Goal: Obtain resource: Download file/media

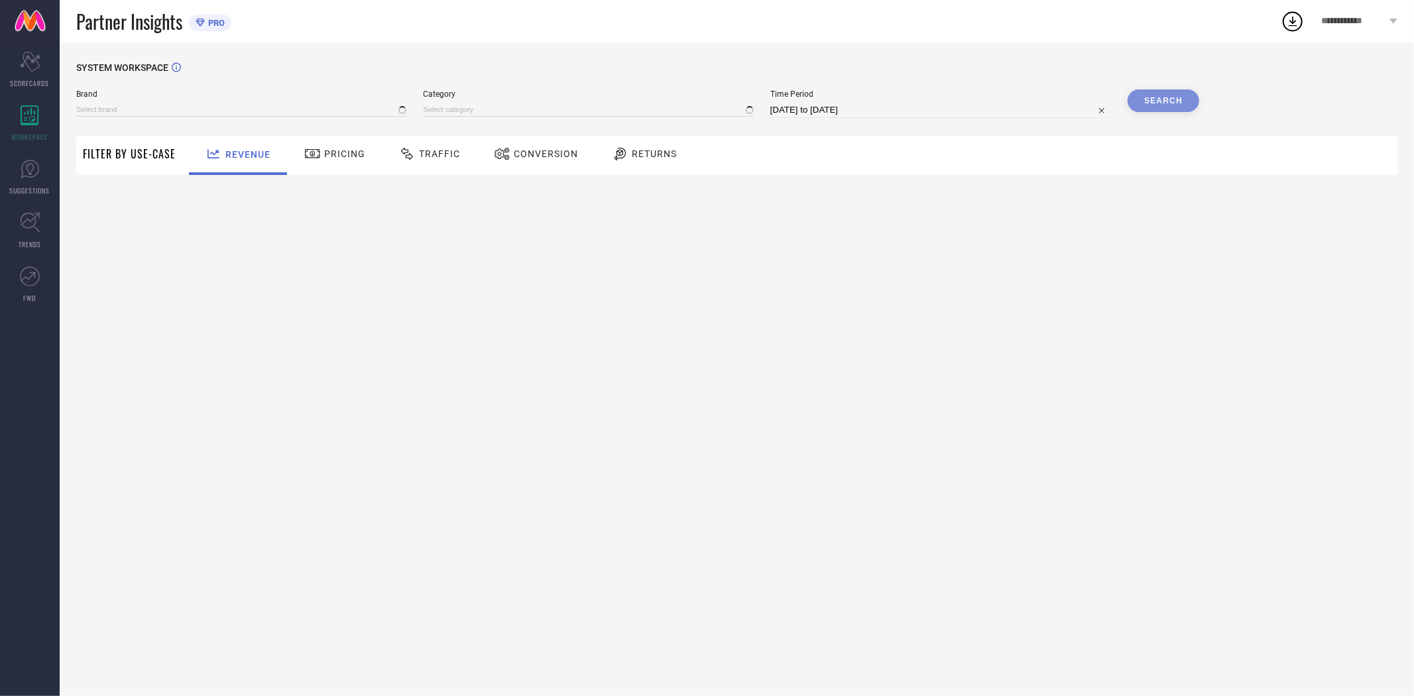
type input "EXTRA LOVE BY LIBAS"
type input "All"
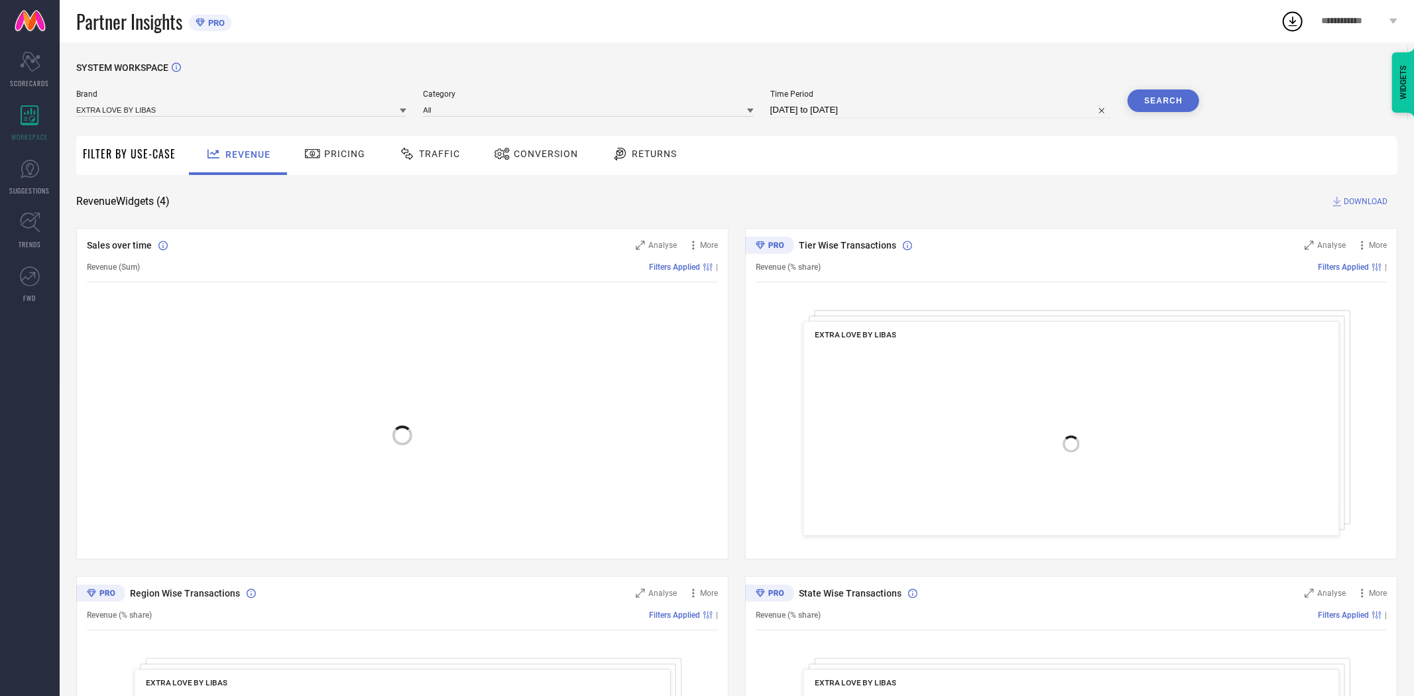
click at [551, 152] on span "Conversion" at bounding box center [546, 153] width 64 height 11
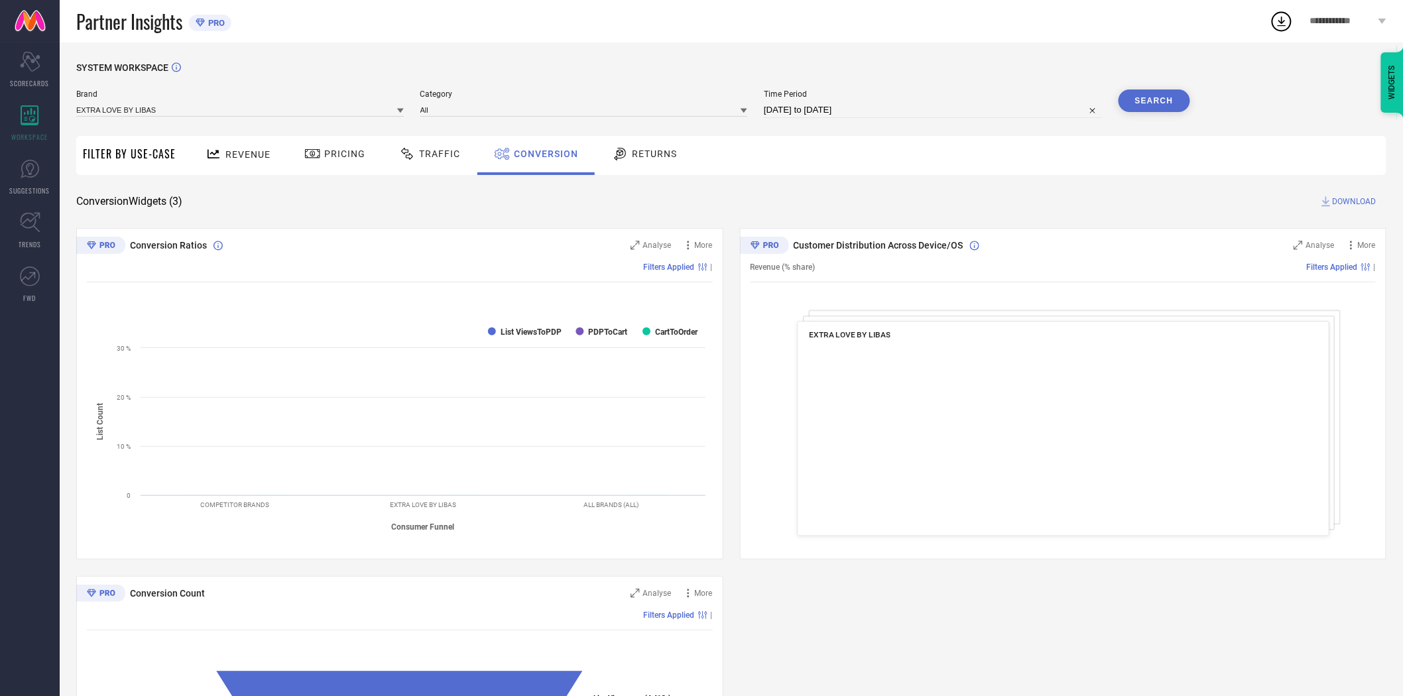
select select "6"
select select "2025"
select select "7"
select select "2025"
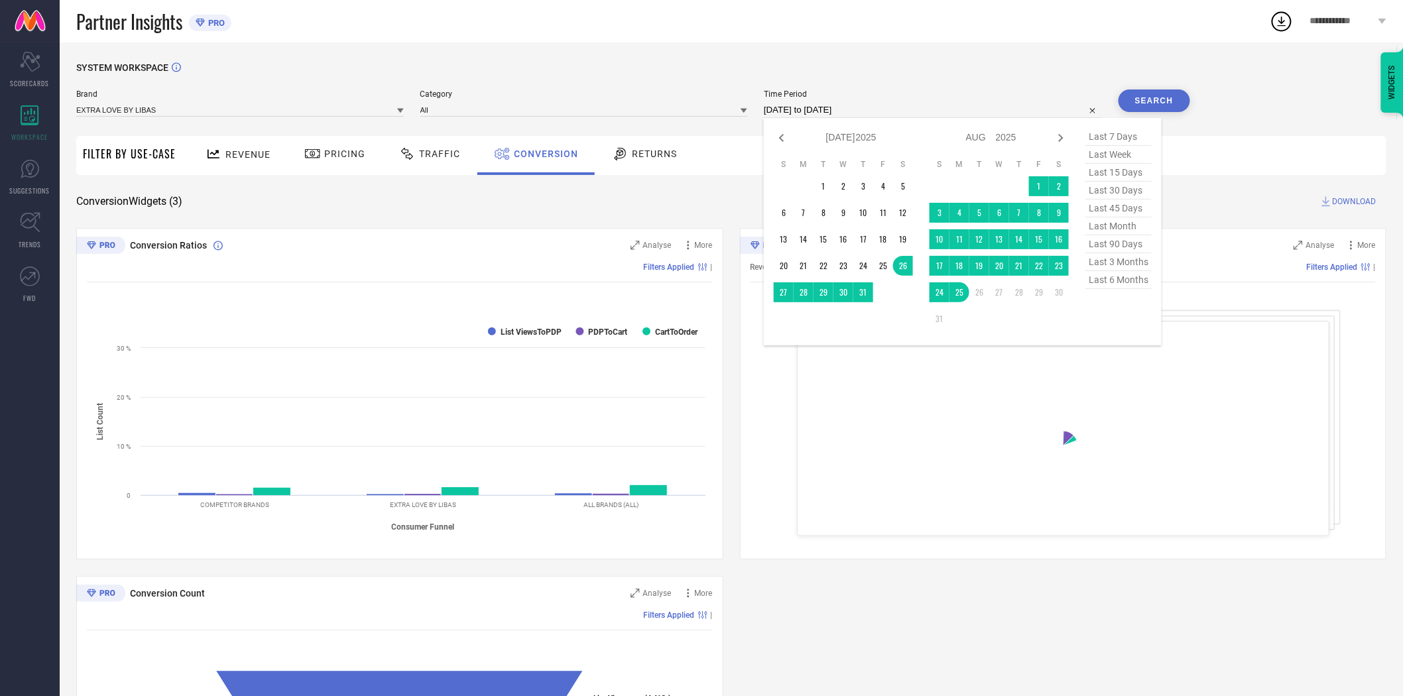
click at [809, 113] on input "[DATE] to [DATE]" at bounding box center [933, 110] width 338 height 16
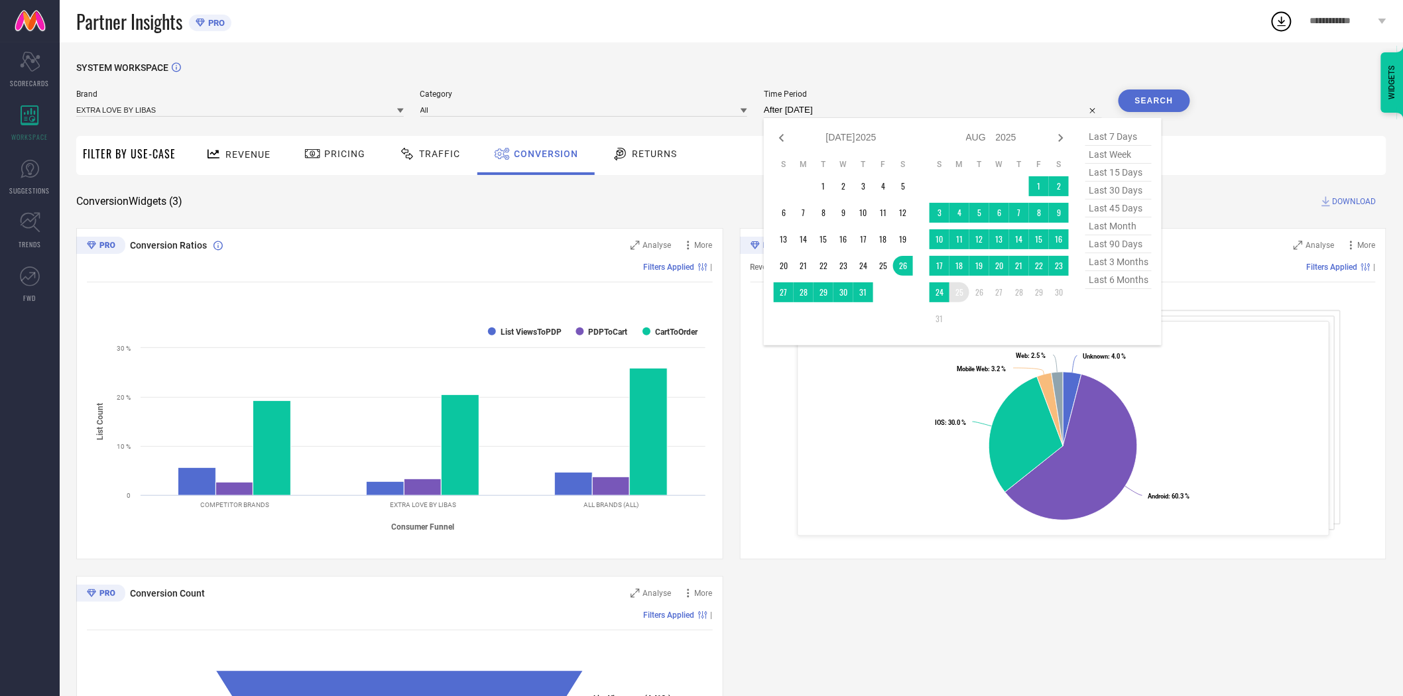
click at [966, 297] on td "25" at bounding box center [959, 292] width 20 height 20
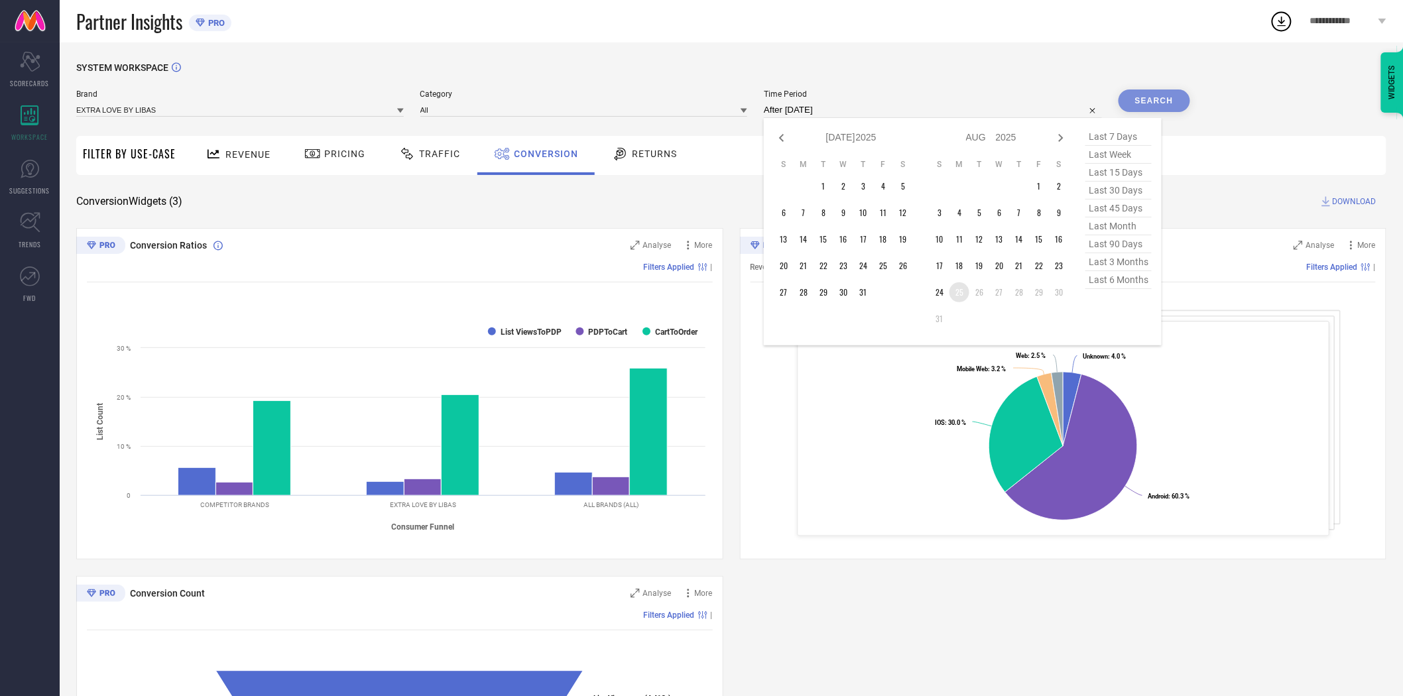
type input "[DATE] to [DATE]"
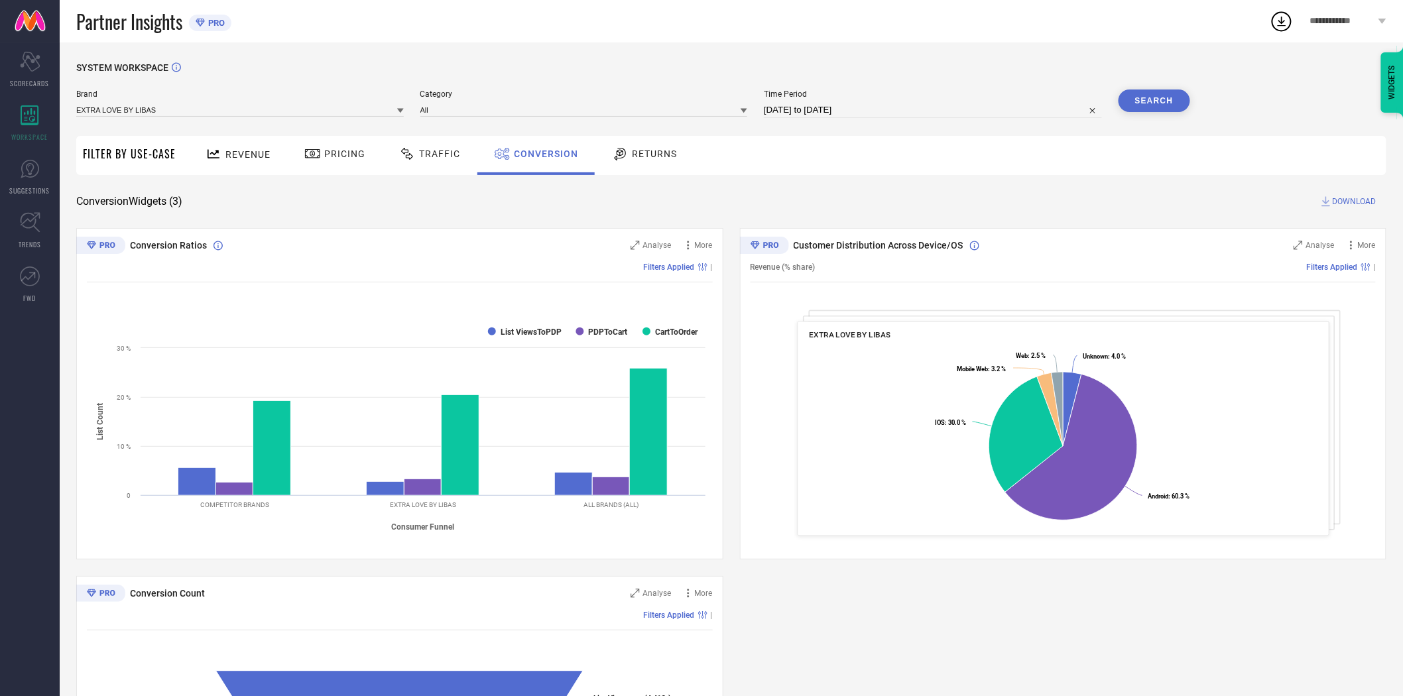
click at [1023, 206] on div "Conversion Widgets ( 3 ) DOWNLOAD" at bounding box center [731, 201] width 1310 height 13
click at [1144, 104] on button "Search" at bounding box center [1154, 100] width 72 height 23
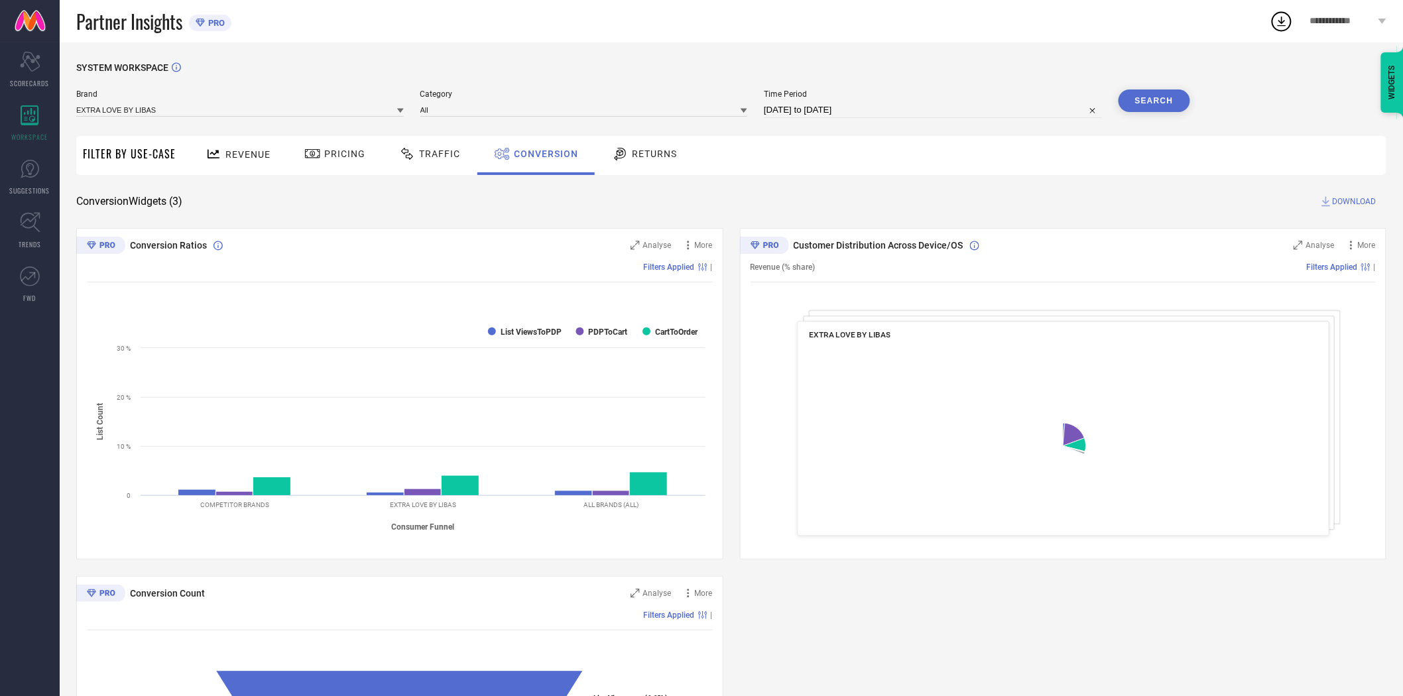
click at [1346, 203] on span "DOWNLOAD" at bounding box center [1354, 201] width 44 height 13
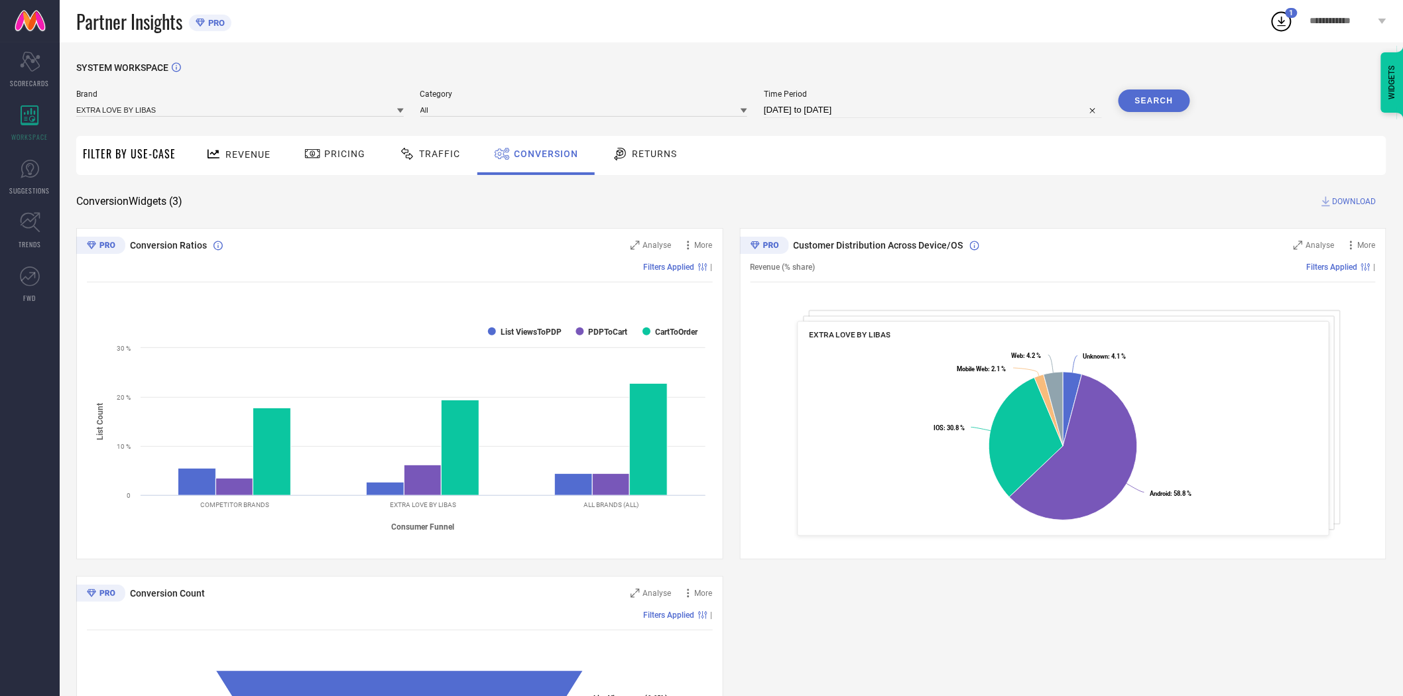
click at [397, 111] on icon at bounding box center [400, 110] width 7 height 7
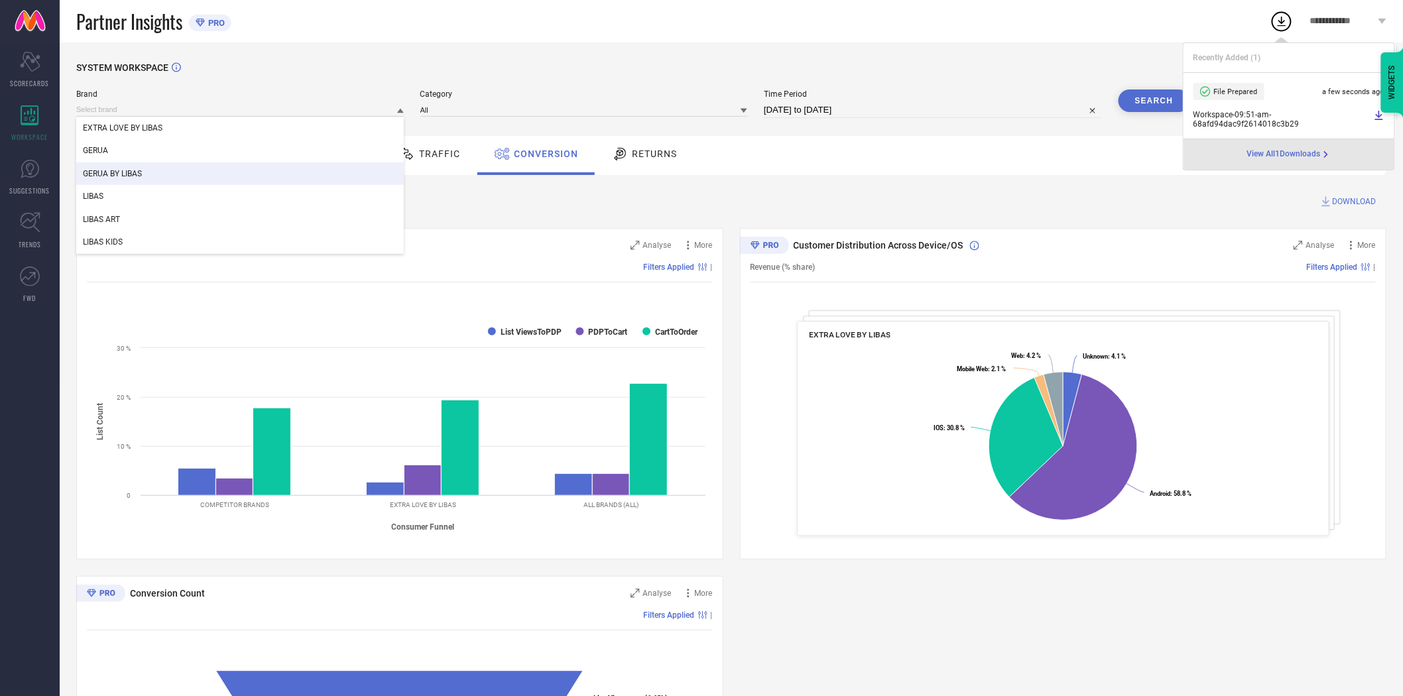
click at [306, 173] on div "GERUA BY LIBAS" at bounding box center [239, 173] width 327 height 23
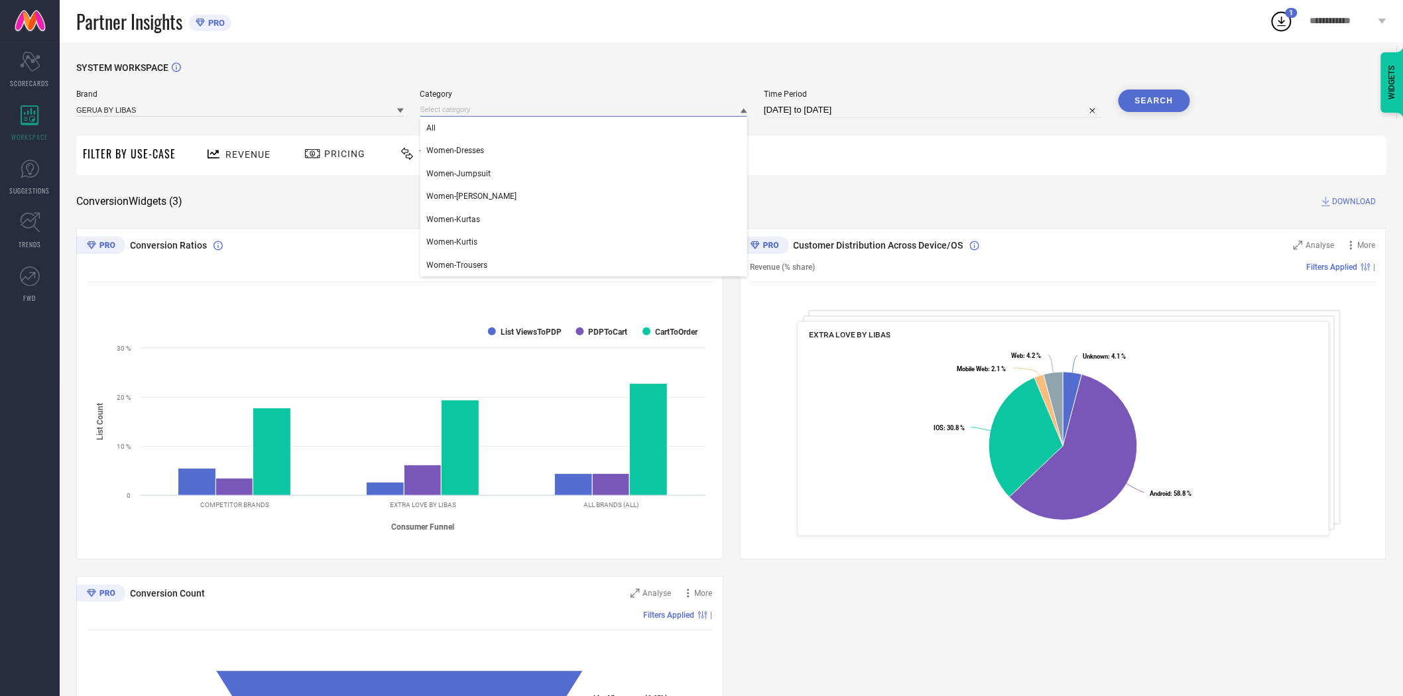
click at [478, 113] on input at bounding box center [583, 110] width 327 height 14
click at [471, 126] on div "All" at bounding box center [583, 128] width 327 height 23
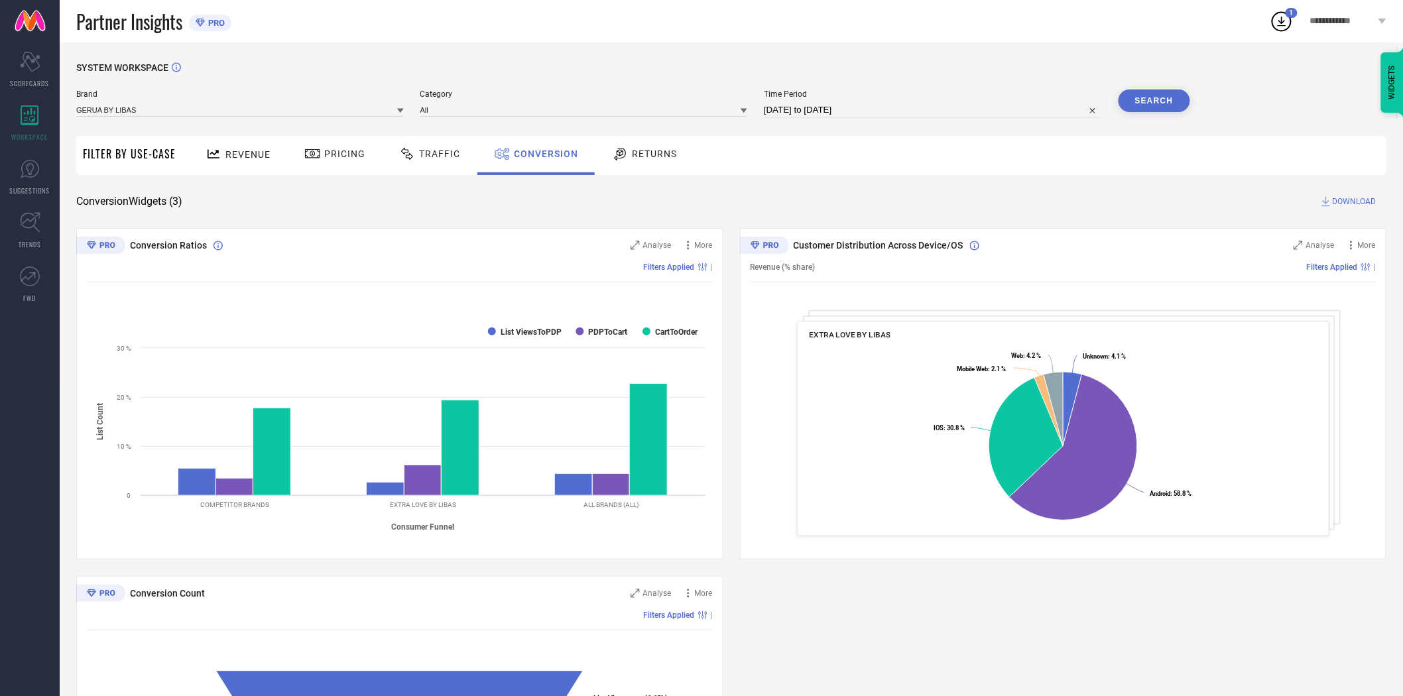
click at [1143, 98] on button "Search" at bounding box center [1154, 100] width 72 height 23
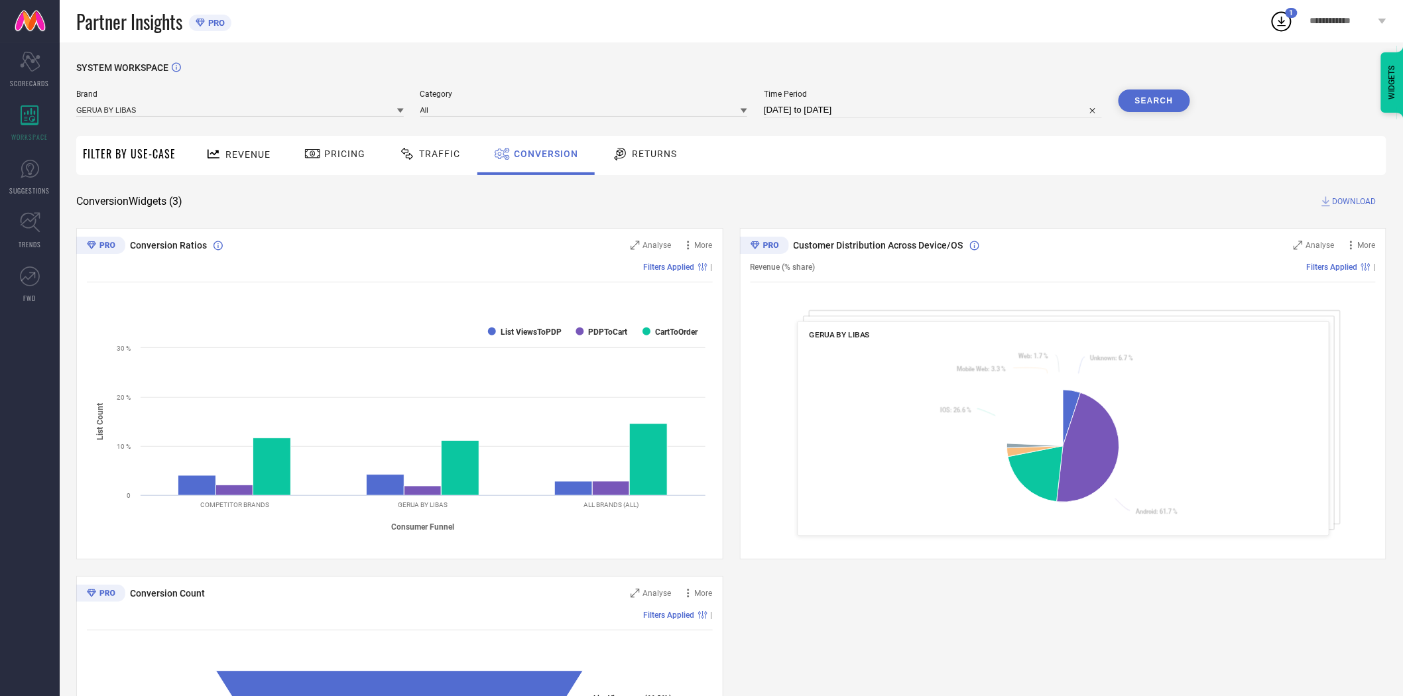
click at [1355, 200] on span "DOWNLOAD" at bounding box center [1354, 201] width 44 height 13
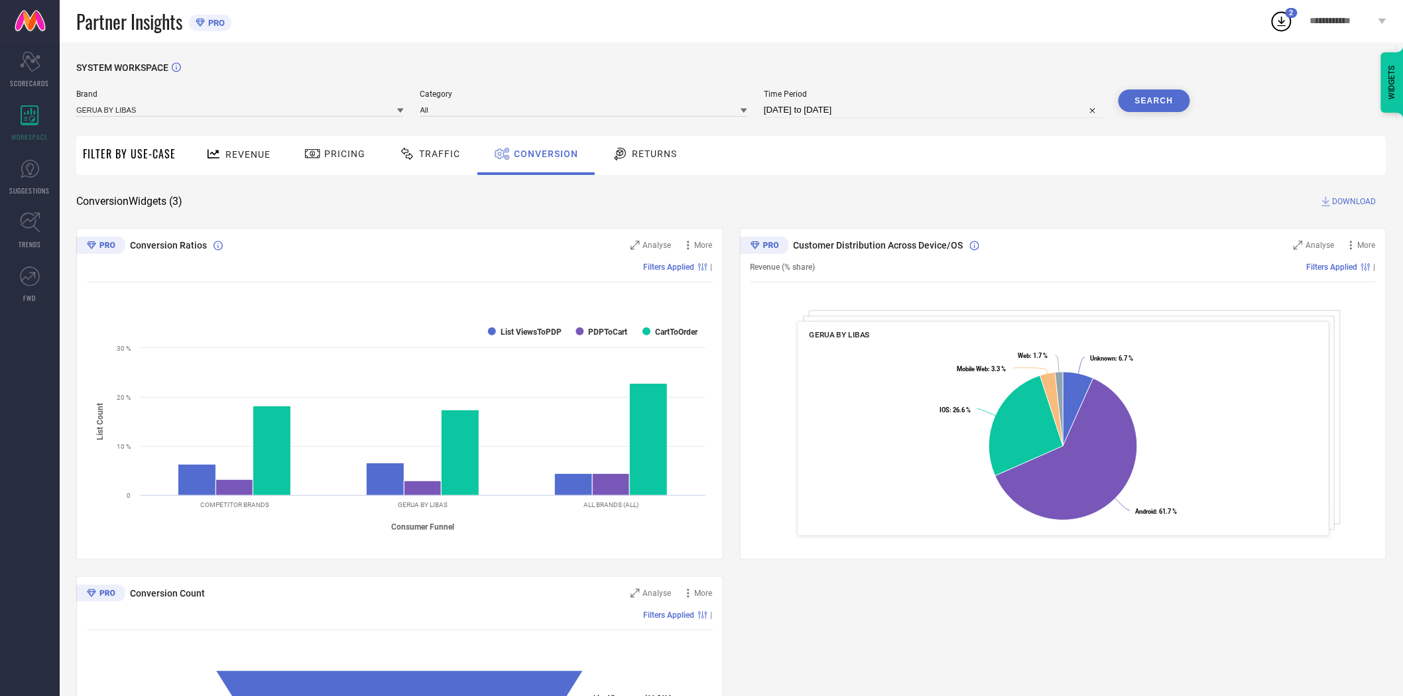
click at [400, 111] on icon at bounding box center [400, 111] width 7 height 5
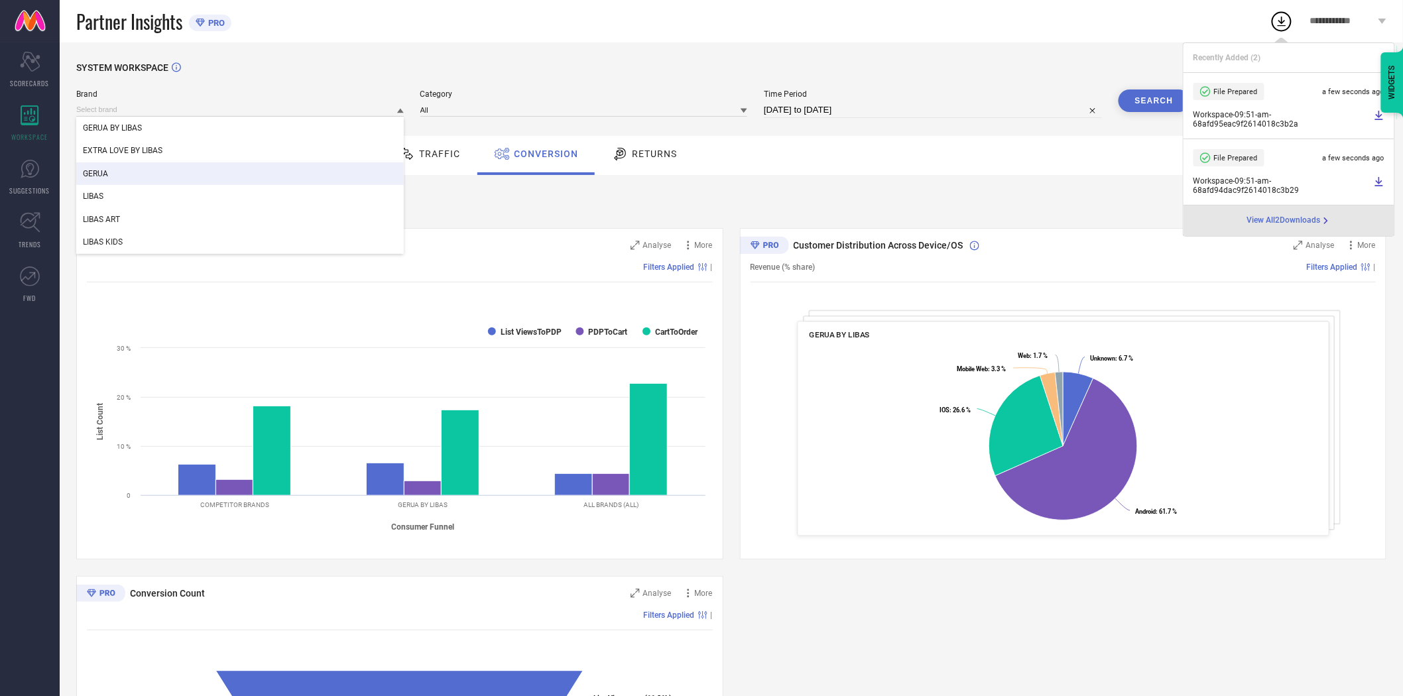
click at [318, 185] on div "GERUA" at bounding box center [239, 173] width 327 height 23
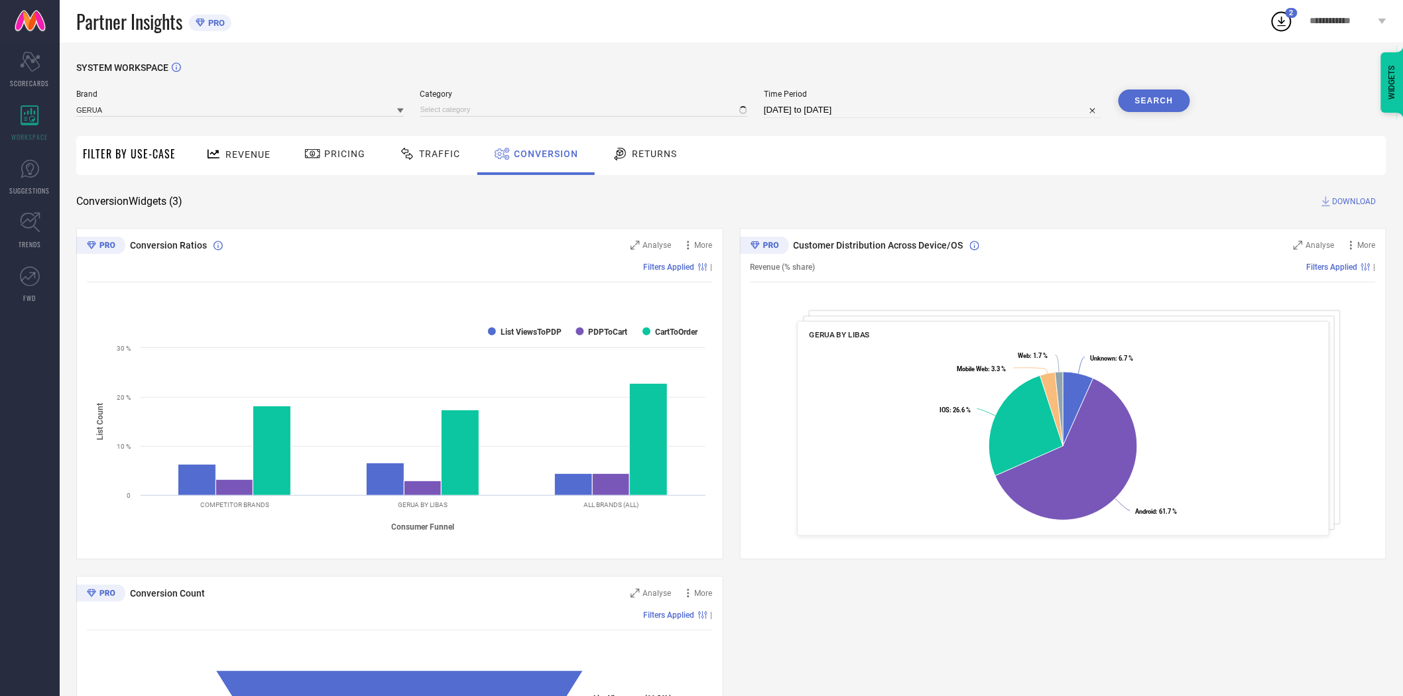
click at [318, 186] on div "SYSTEM WORKSPACE Brand GERUA Category Time Period [DATE] to [DATE] Search Filte…" at bounding box center [731, 484] width 1310 height 845
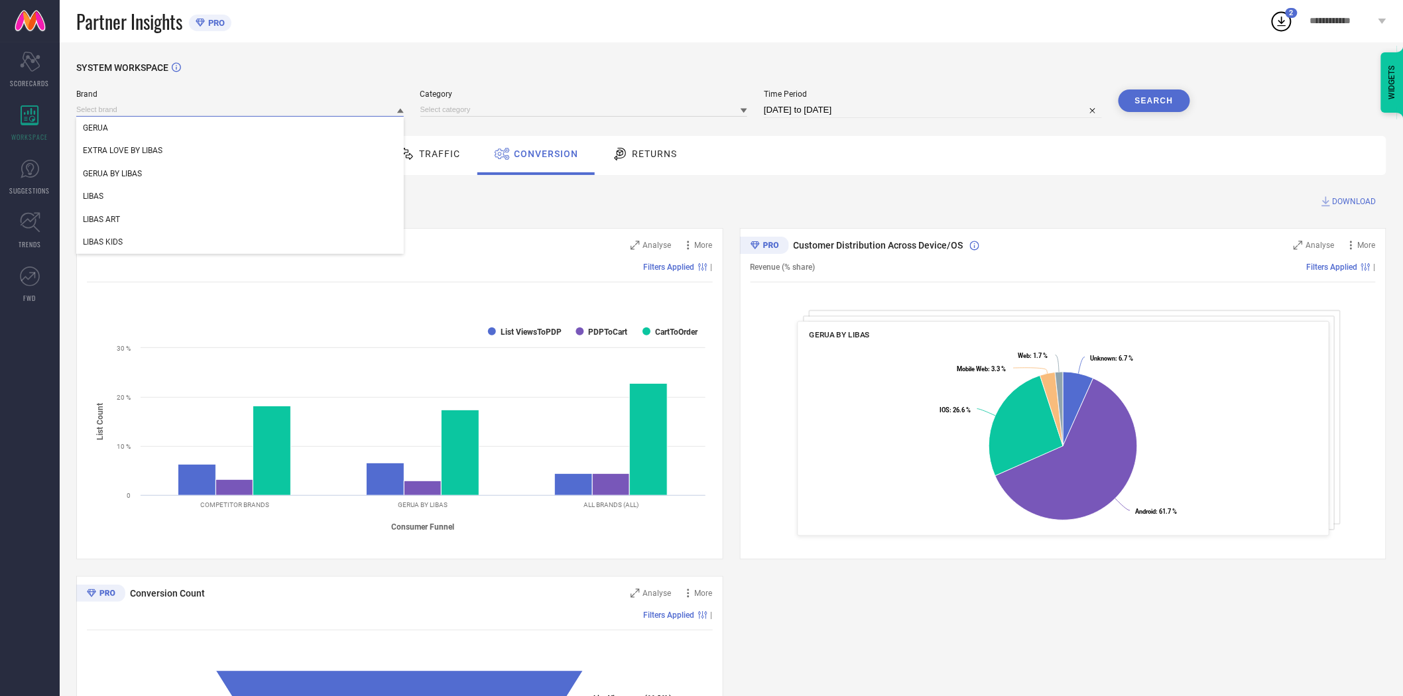
click at [396, 110] on input at bounding box center [239, 110] width 327 height 14
click at [315, 194] on div "LIBAS" at bounding box center [239, 196] width 327 height 23
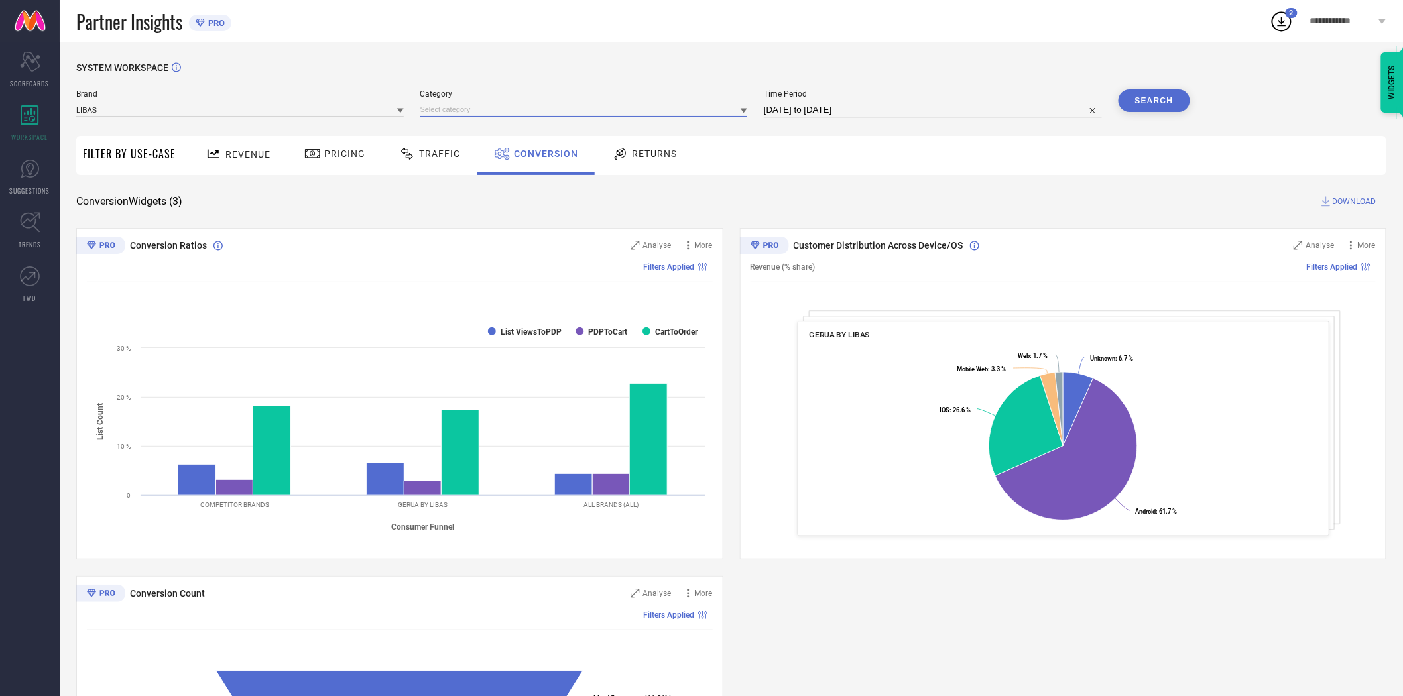
click at [501, 109] on input at bounding box center [583, 110] width 327 height 14
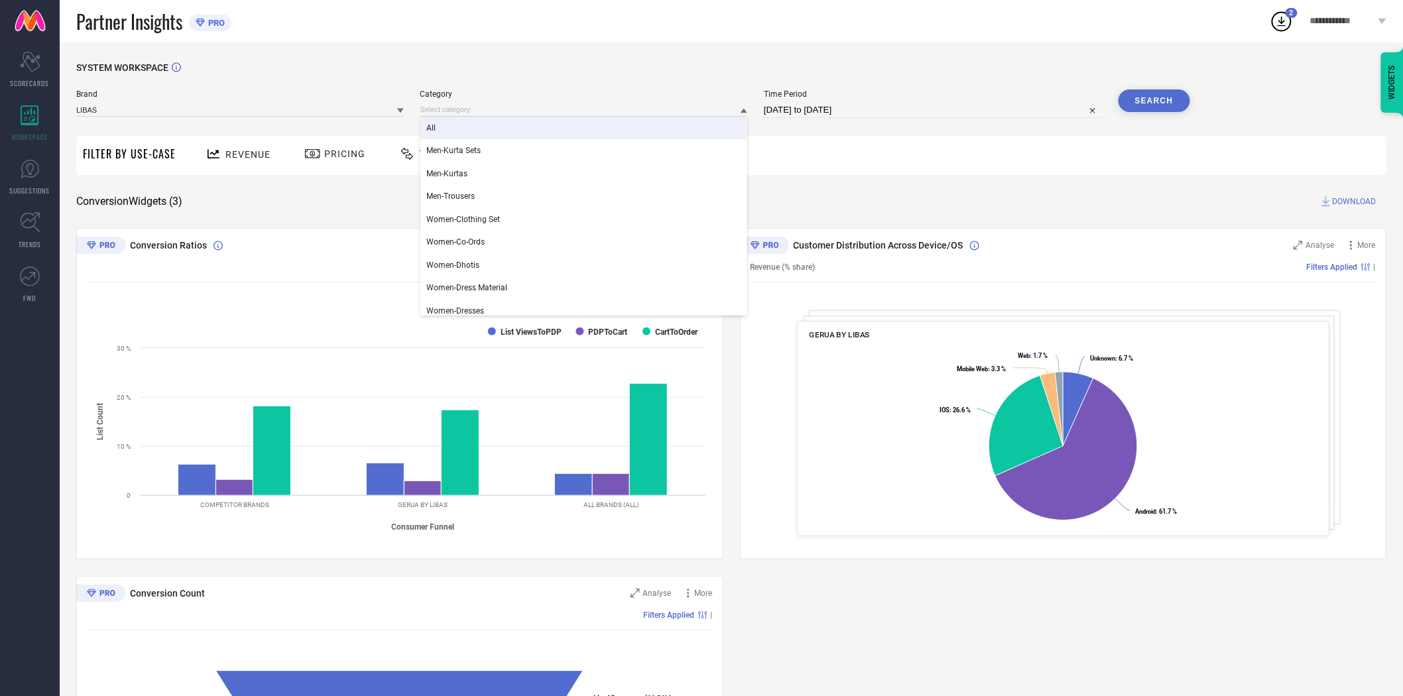
click at [492, 133] on div "All" at bounding box center [583, 128] width 327 height 23
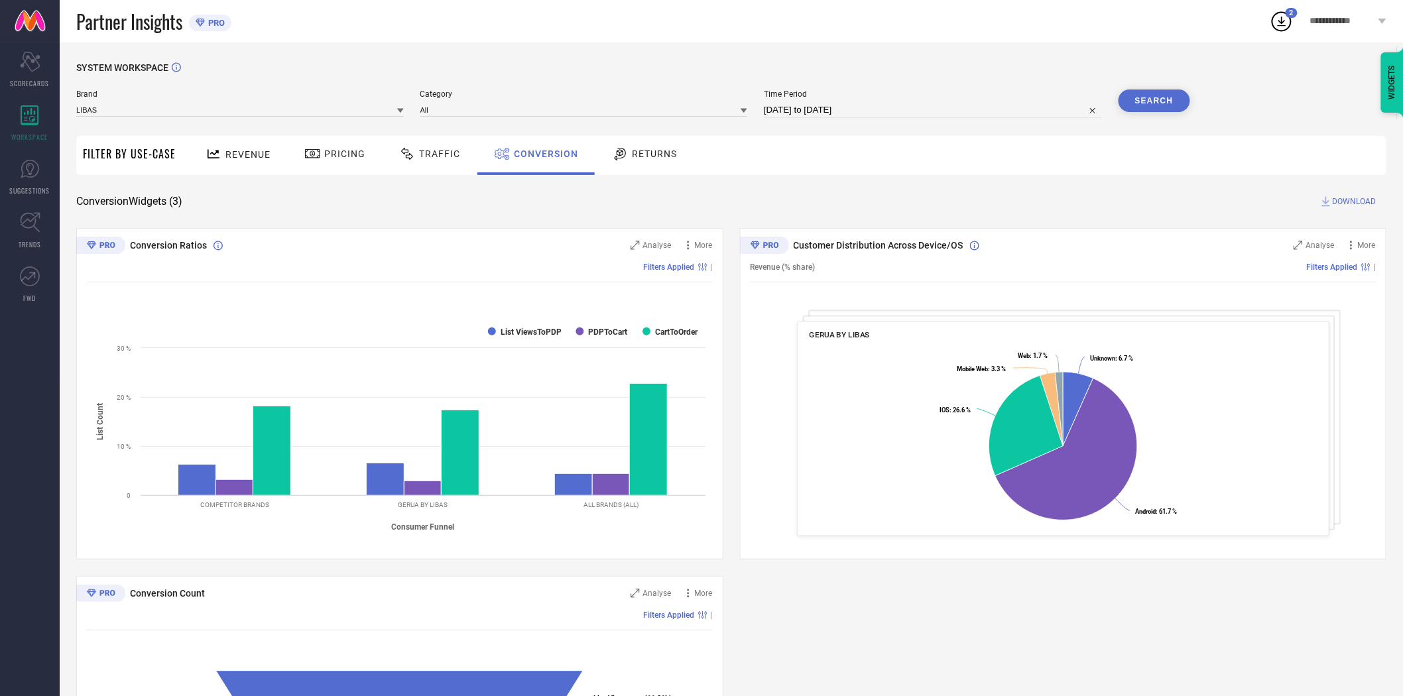
click at [1151, 97] on button "Search" at bounding box center [1154, 100] width 72 height 23
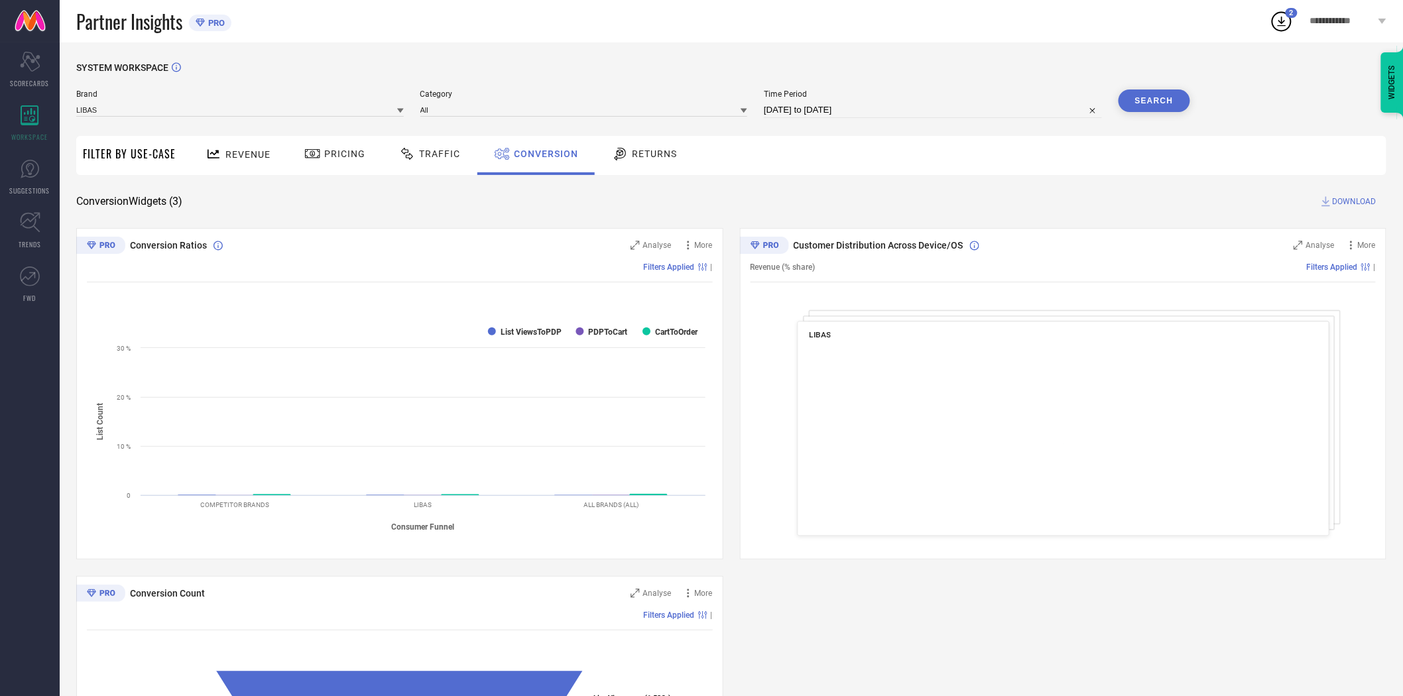
click at [1360, 201] on span "DOWNLOAD" at bounding box center [1354, 201] width 44 height 13
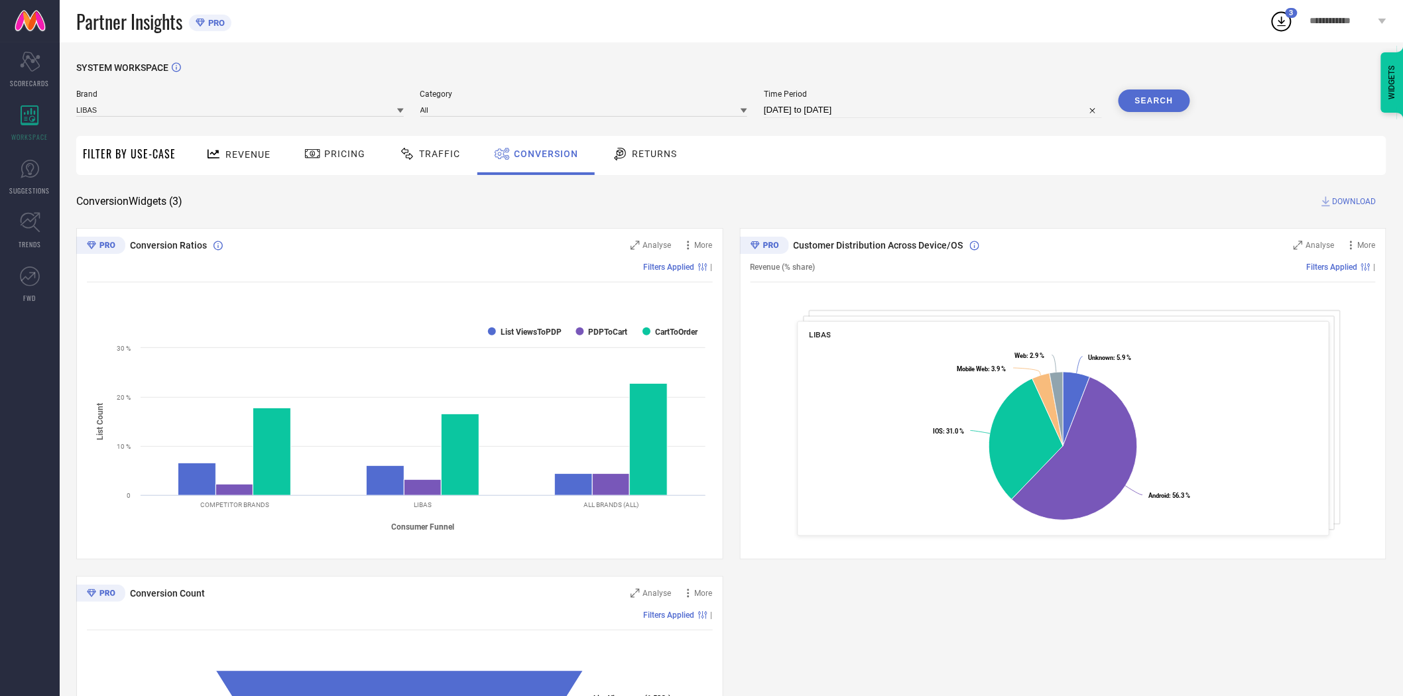
click at [400, 111] on icon at bounding box center [400, 111] width 7 height 5
click at [323, 221] on div "LIBAS ART" at bounding box center [239, 219] width 327 height 23
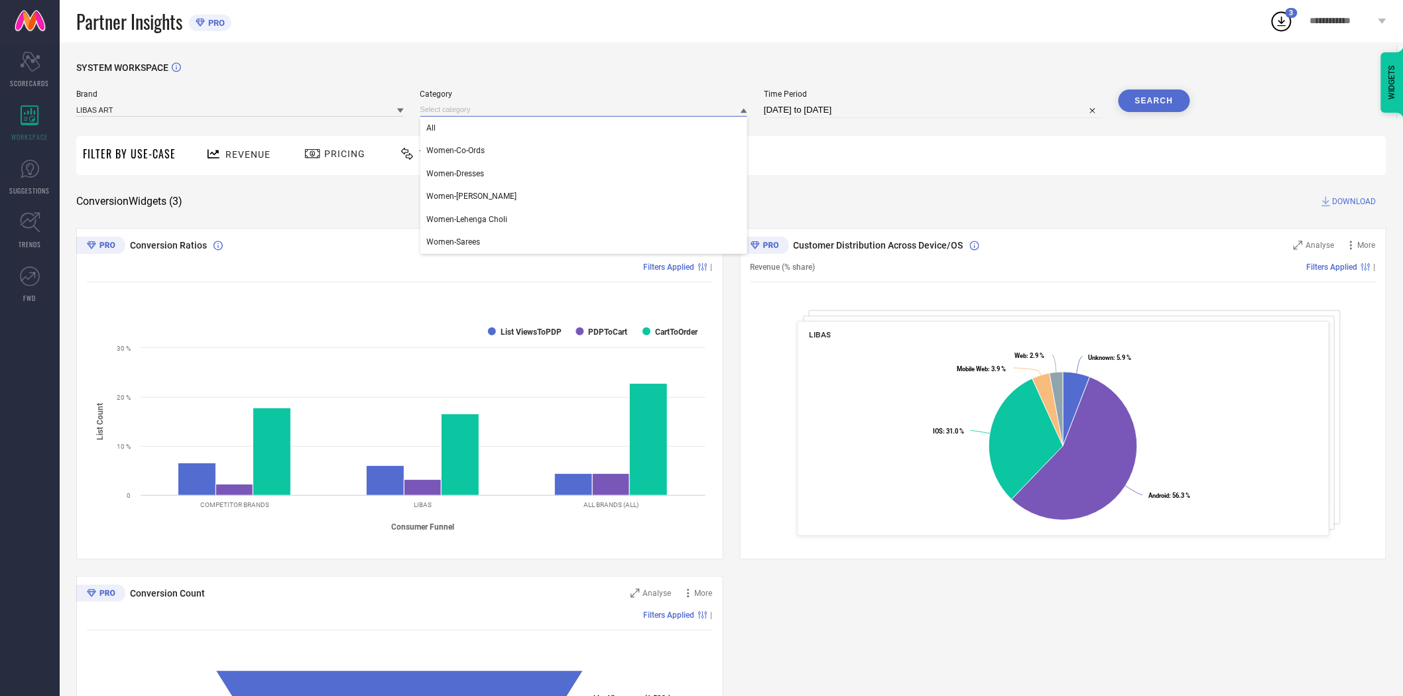
click at [443, 114] on input at bounding box center [583, 110] width 327 height 14
click at [448, 135] on div "All" at bounding box center [583, 128] width 327 height 23
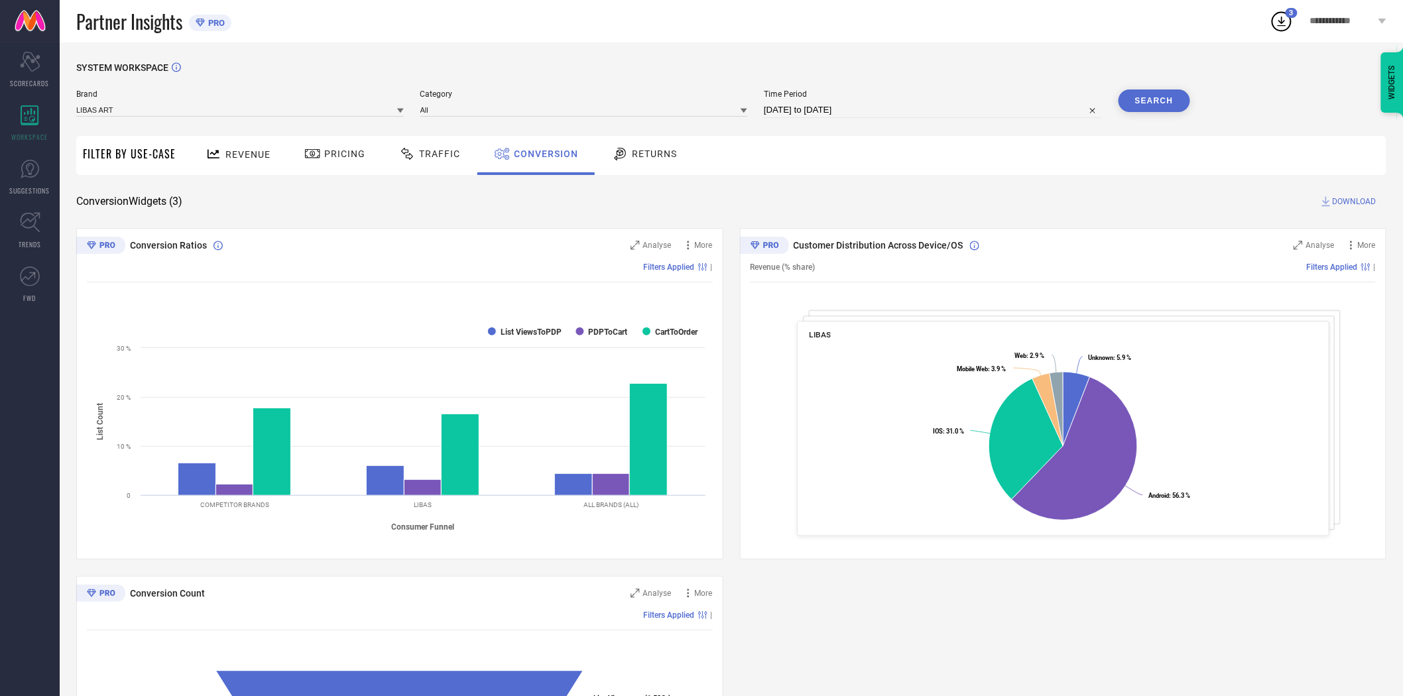
click at [1159, 99] on button "Search" at bounding box center [1154, 100] width 72 height 23
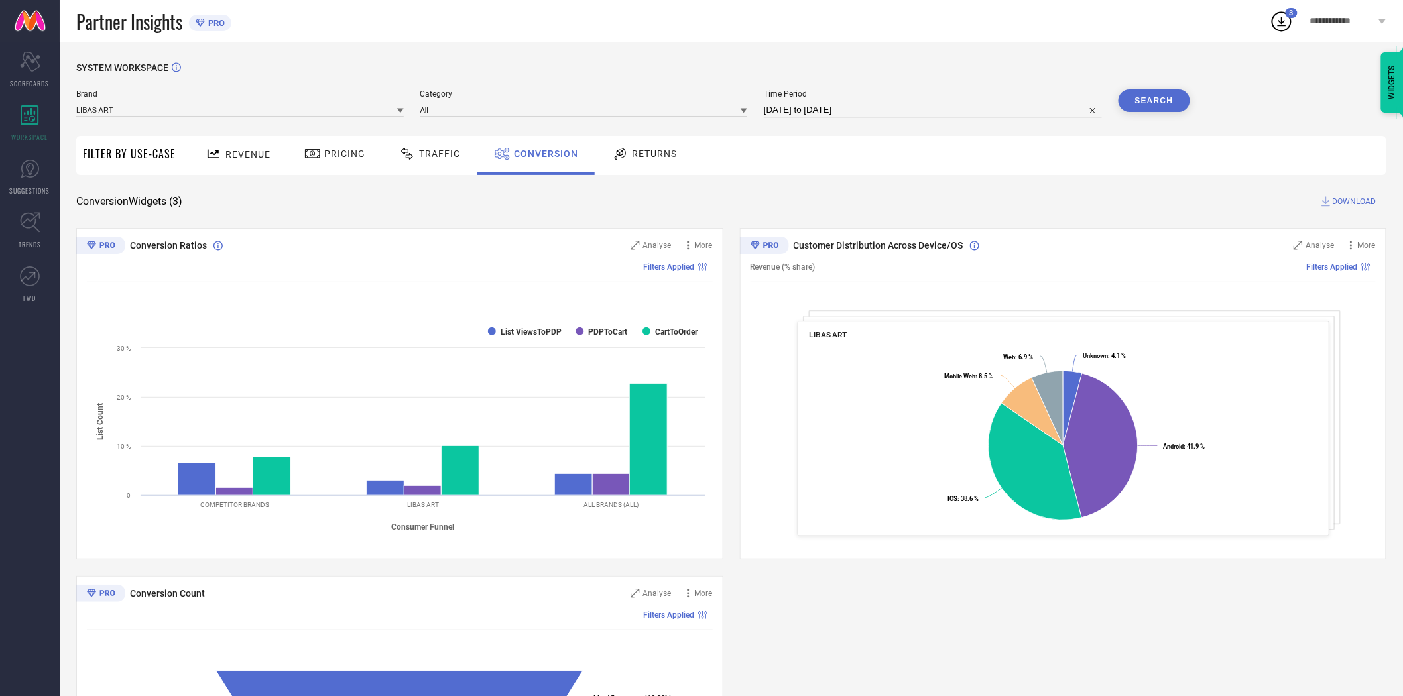
click at [1155, 105] on button "Search" at bounding box center [1154, 100] width 72 height 23
click at [1351, 200] on span "DOWNLOAD" at bounding box center [1354, 201] width 44 height 13
click at [400, 113] on icon at bounding box center [400, 111] width 7 height 5
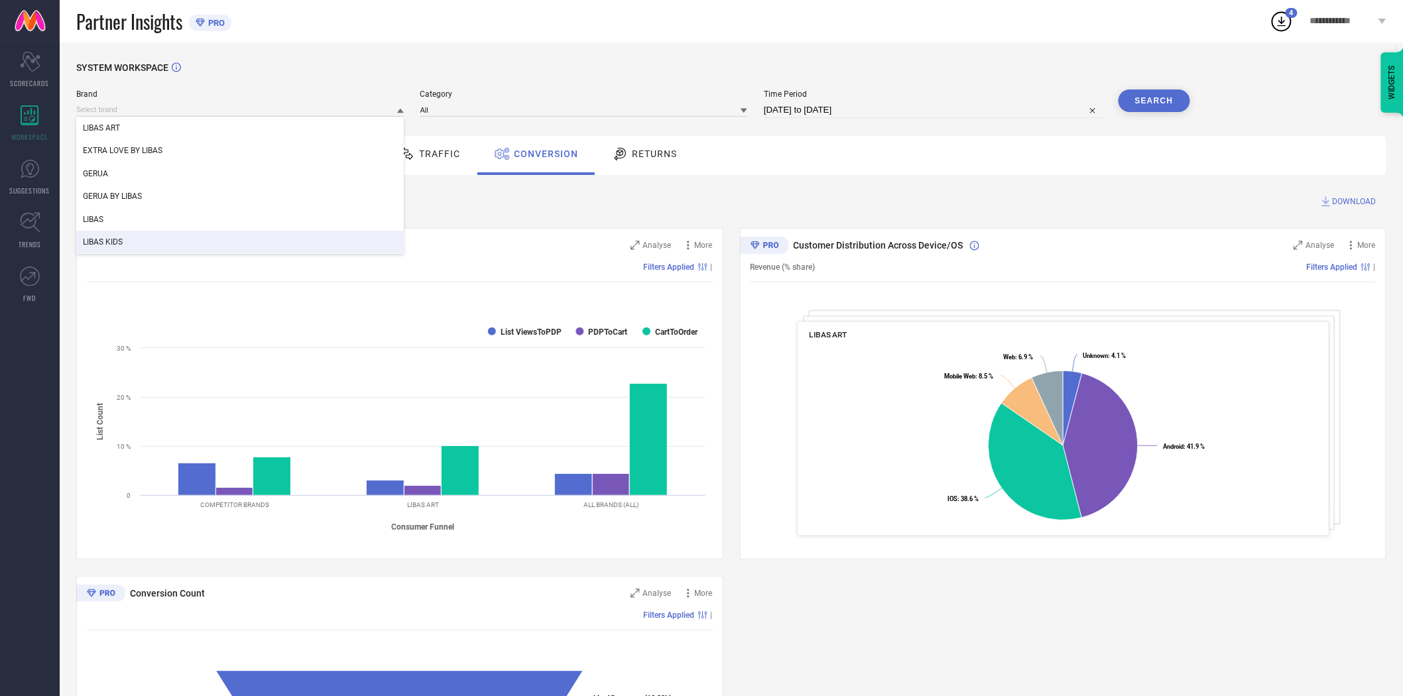
click at [237, 235] on div "LIBAS KIDS" at bounding box center [239, 242] width 327 height 23
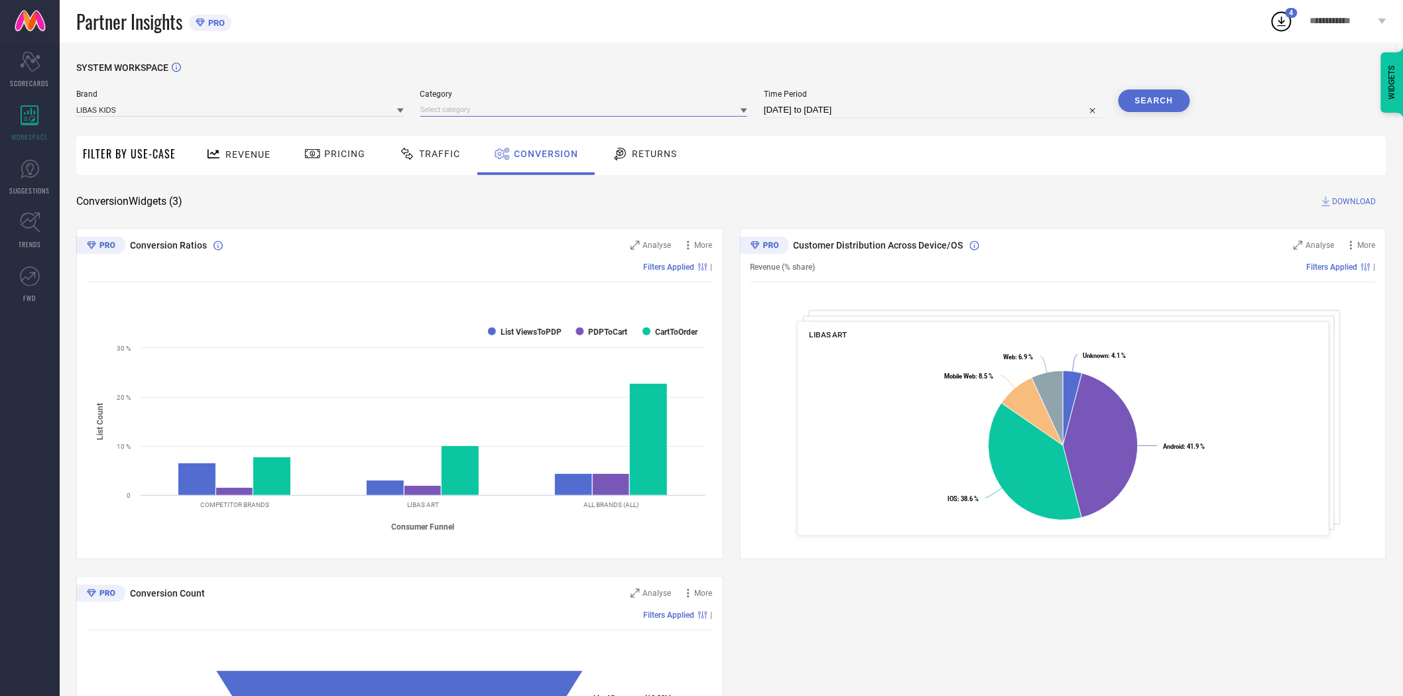
click at [436, 110] on input at bounding box center [583, 110] width 327 height 14
click at [439, 123] on div "All" at bounding box center [583, 128] width 327 height 23
click at [1149, 102] on button "Search" at bounding box center [1154, 100] width 72 height 23
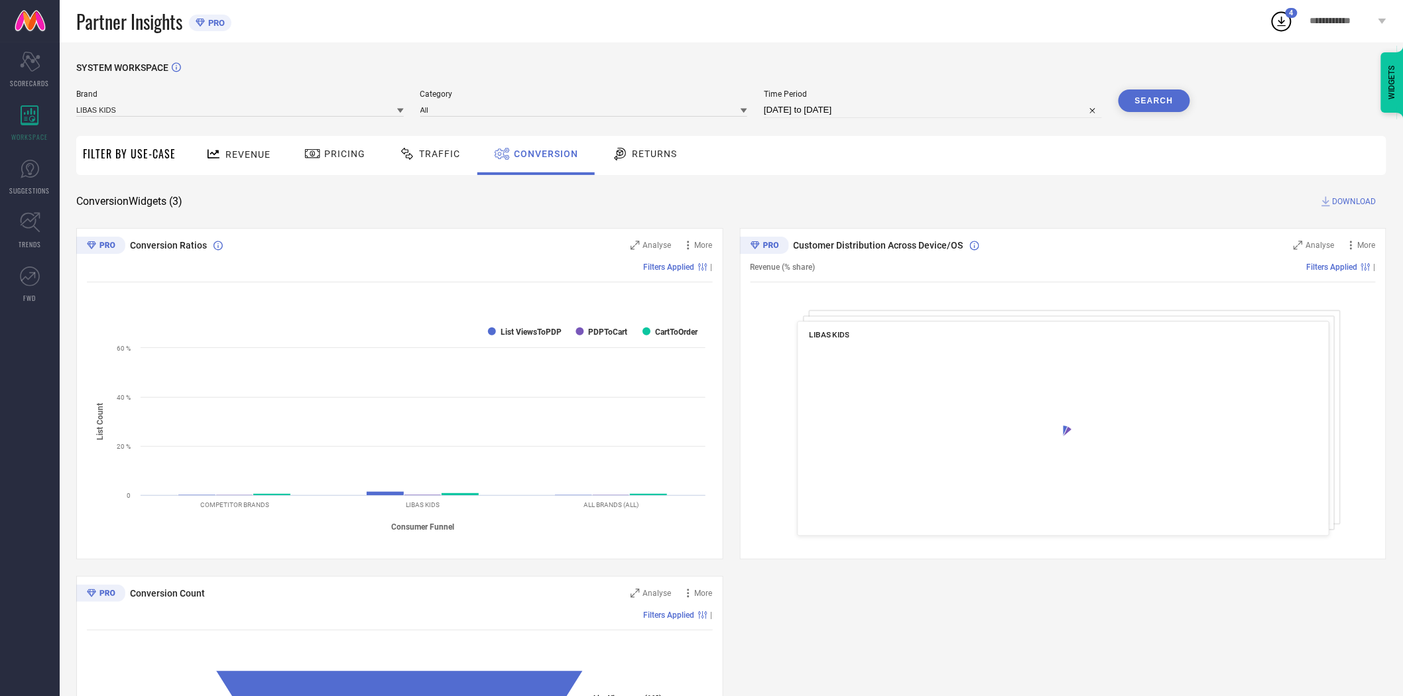
click at [1346, 202] on span "DOWNLOAD" at bounding box center [1354, 201] width 44 height 13
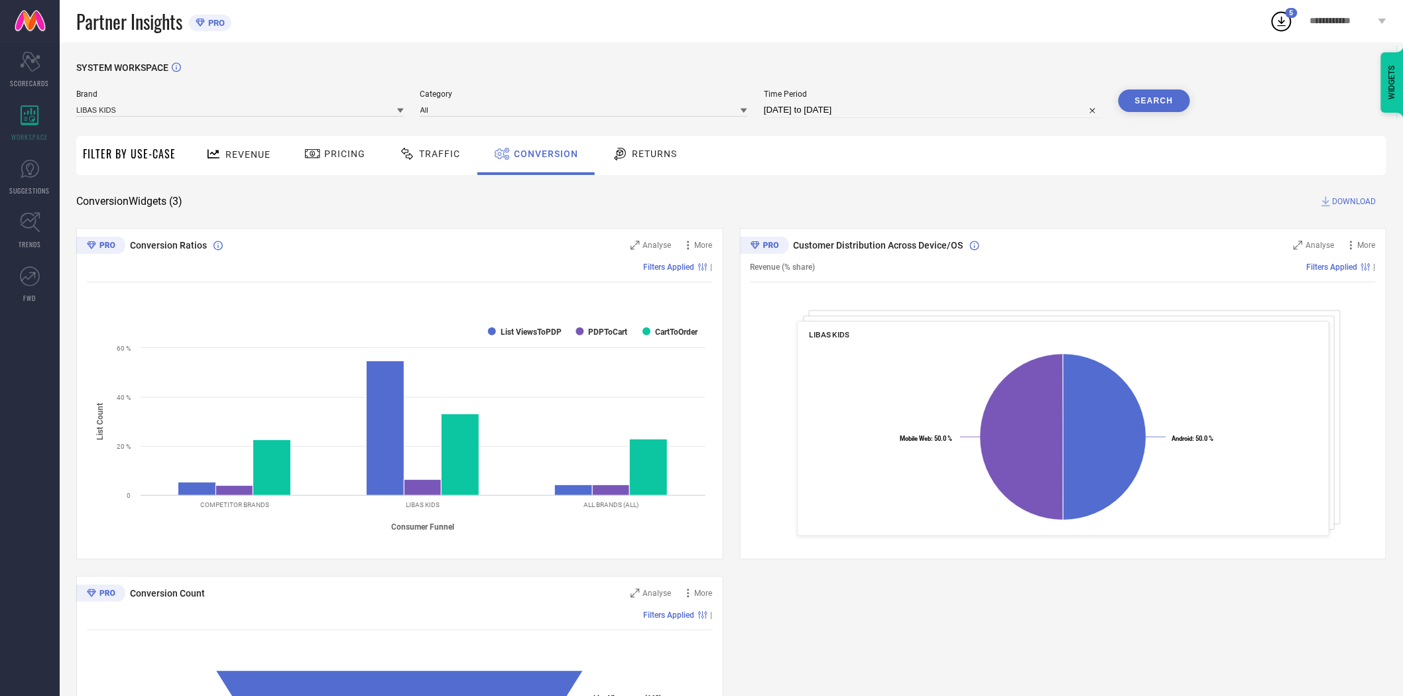
click at [826, 176] on div "SYSTEM WORKSPACE Brand LIBAS KIDS Category All Time Period [DATE] to [DATE] Sea…" at bounding box center [731, 484] width 1310 height 845
